Goal: Task Accomplishment & Management: Manage account settings

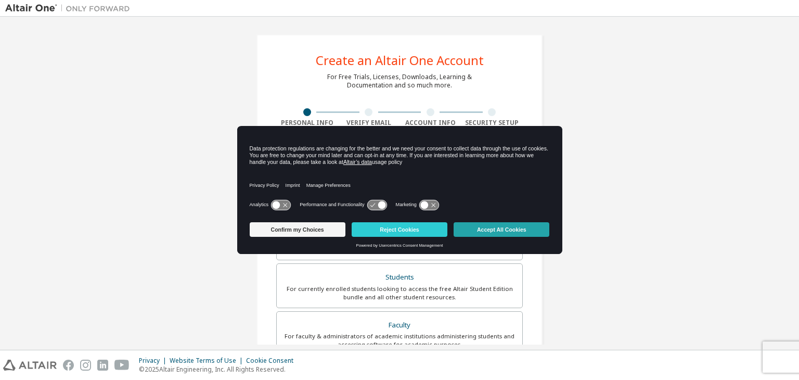
click at [519, 234] on button "Accept All Cookies" at bounding box center [502, 229] width 96 height 15
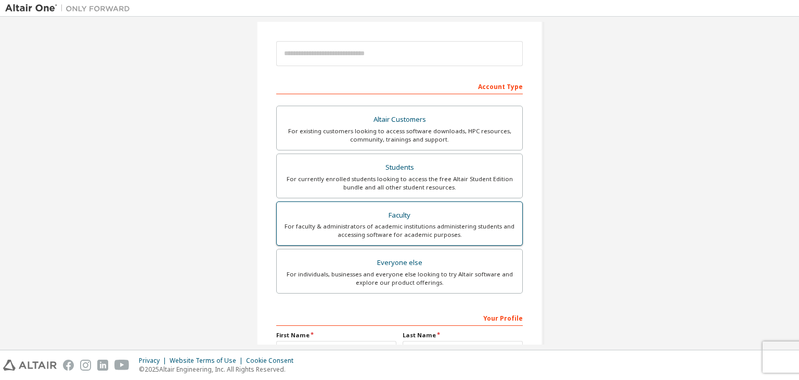
scroll to position [105, 0]
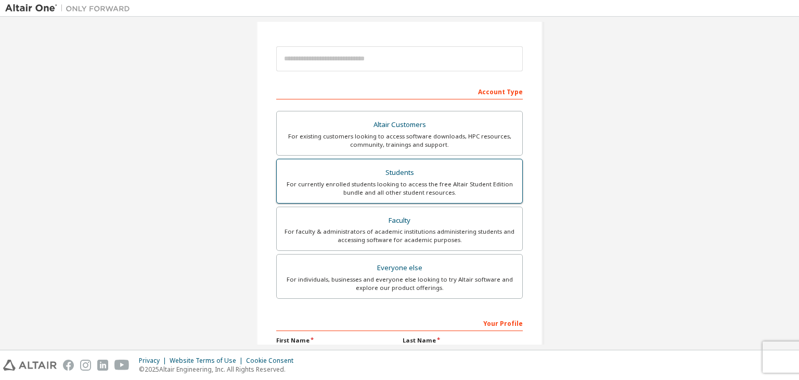
click at [414, 180] on div "For currently enrolled students looking to access the free Altair Student Editi…" at bounding box center [399, 188] width 233 height 17
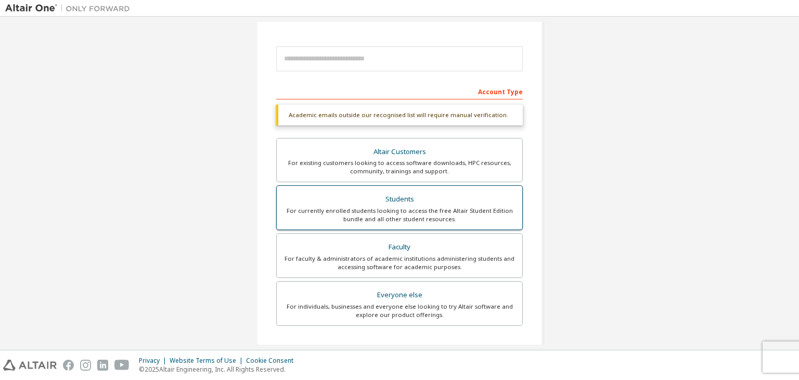
scroll to position [253, 0]
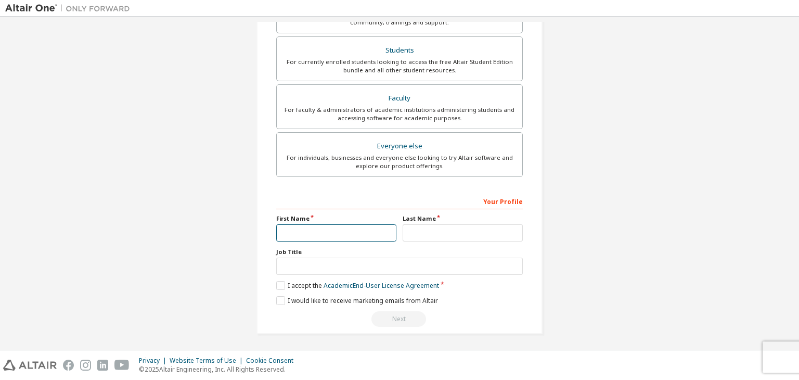
click at [364, 230] on input "text" at bounding box center [336, 232] width 120 height 17
type input "*******"
click at [453, 236] on input "text" at bounding box center [463, 232] width 120 height 17
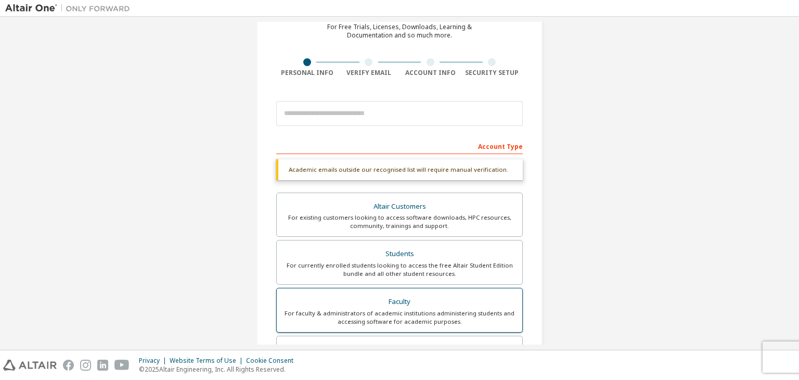
scroll to position [0, 0]
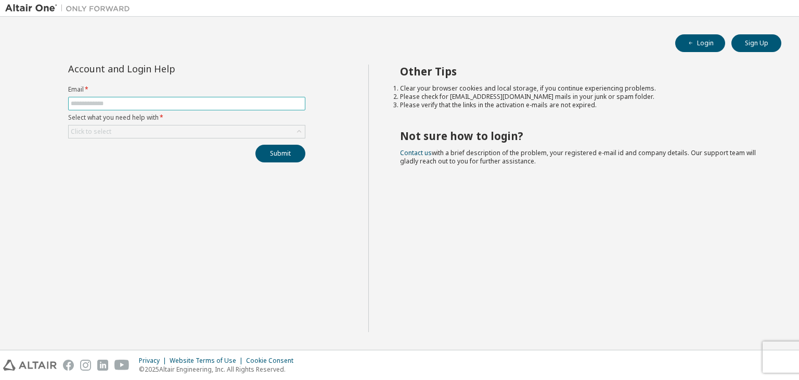
click at [146, 104] on input "text" at bounding box center [187, 103] width 232 height 8
type input "**********"
click at [144, 133] on div "Click to select" at bounding box center [187, 131] width 236 height 12
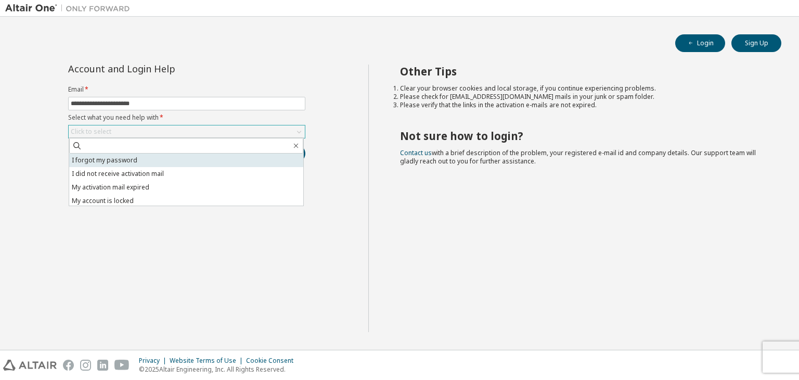
click at [145, 159] on li "I forgot my password" at bounding box center [186, 160] width 234 height 14
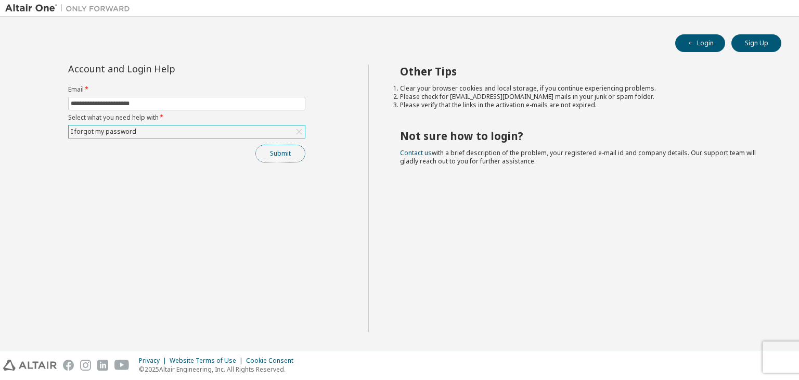
click at [285, 151] on button "Submit" at bounding box center [280, 154] width 50 height 18
